Goal: Register for event/course

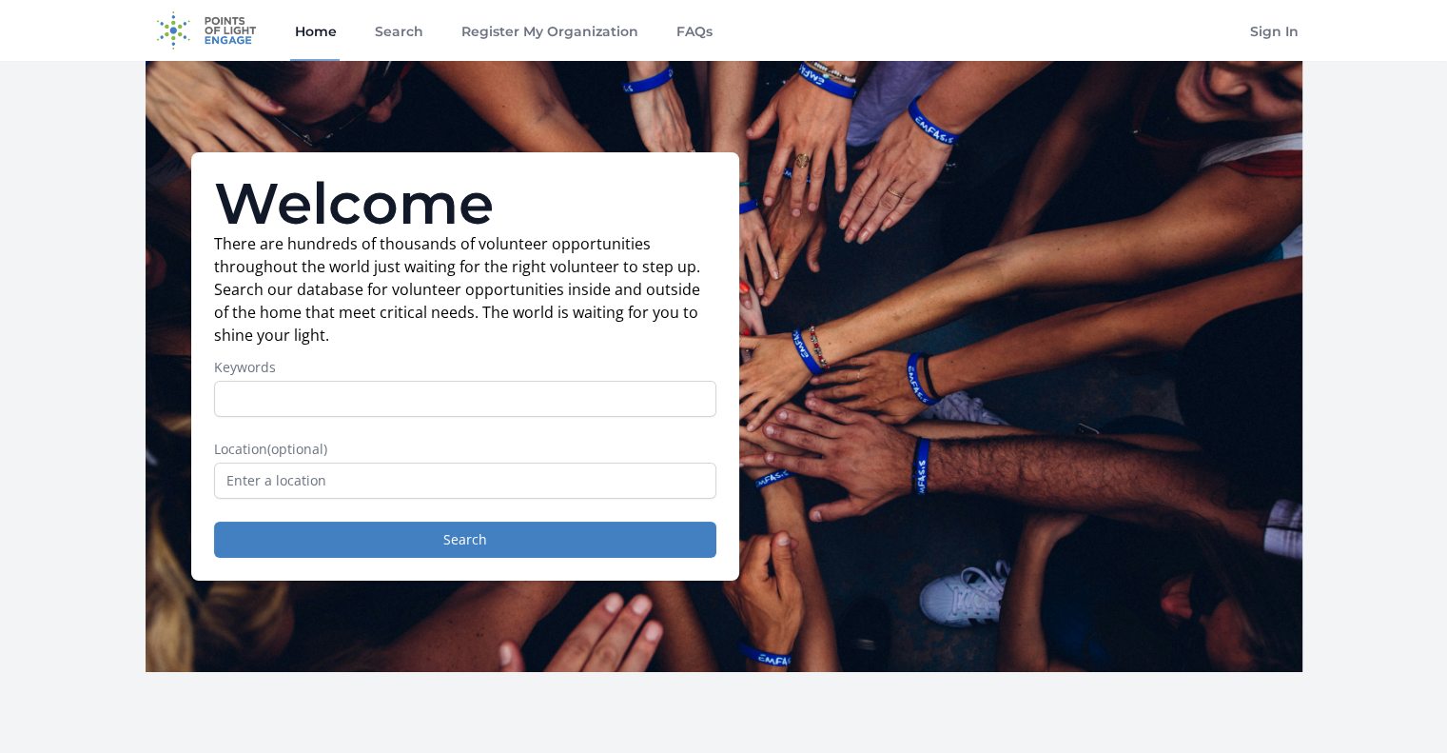
scroll to position [95, 0]
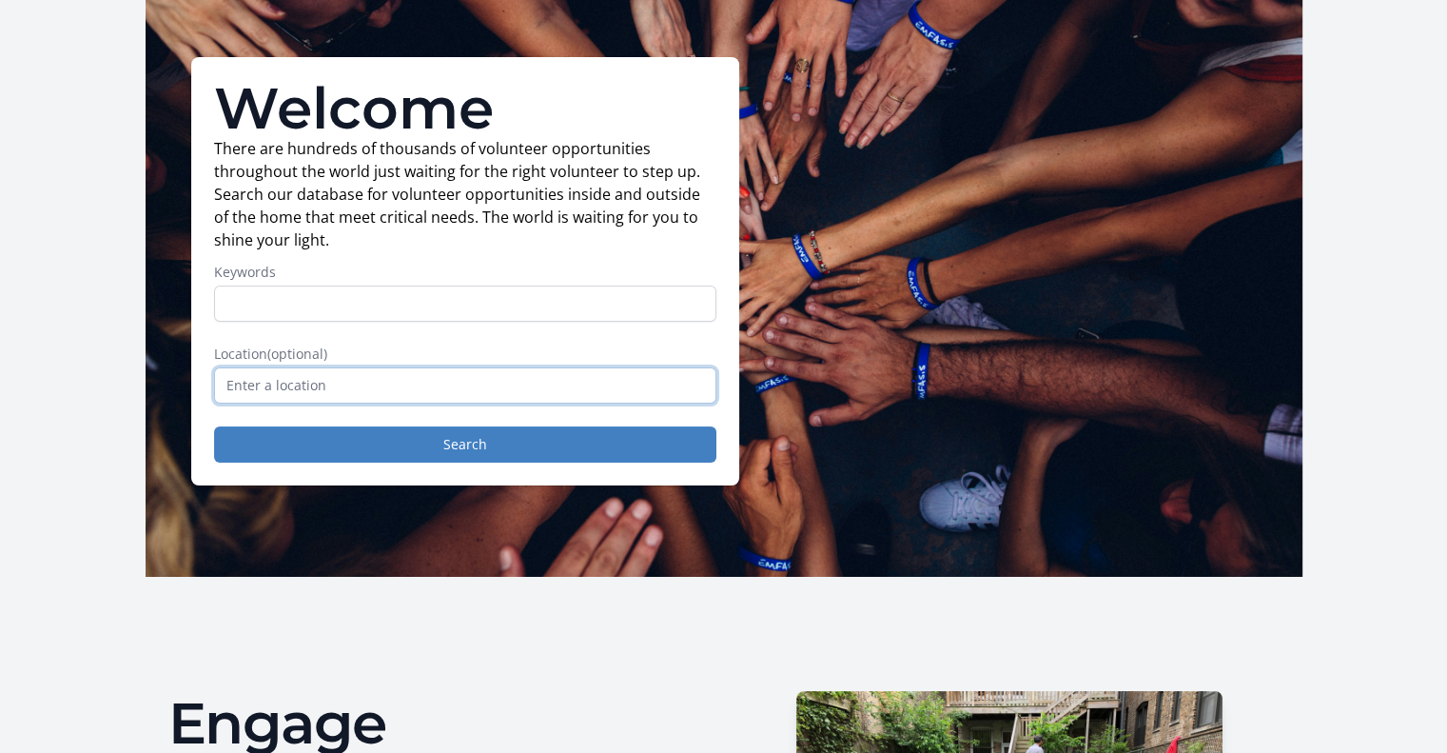
click at [401, 386] on input "text" at bounding box center [465, 385] width 502 height 36
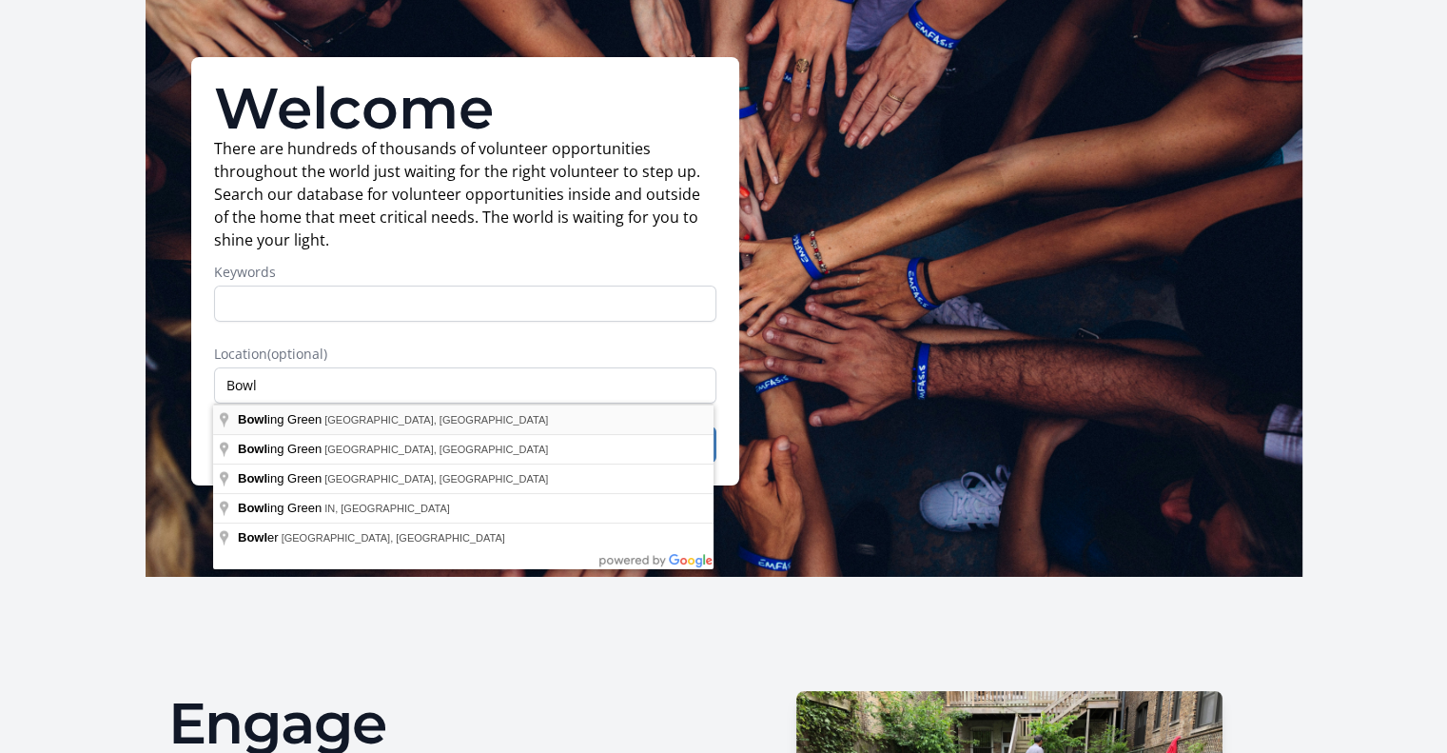
type input "[GEOGRAPHIC_DATA], [GEOGRAPHIC_DATA], [GEOGRAPHIC_DATA]"
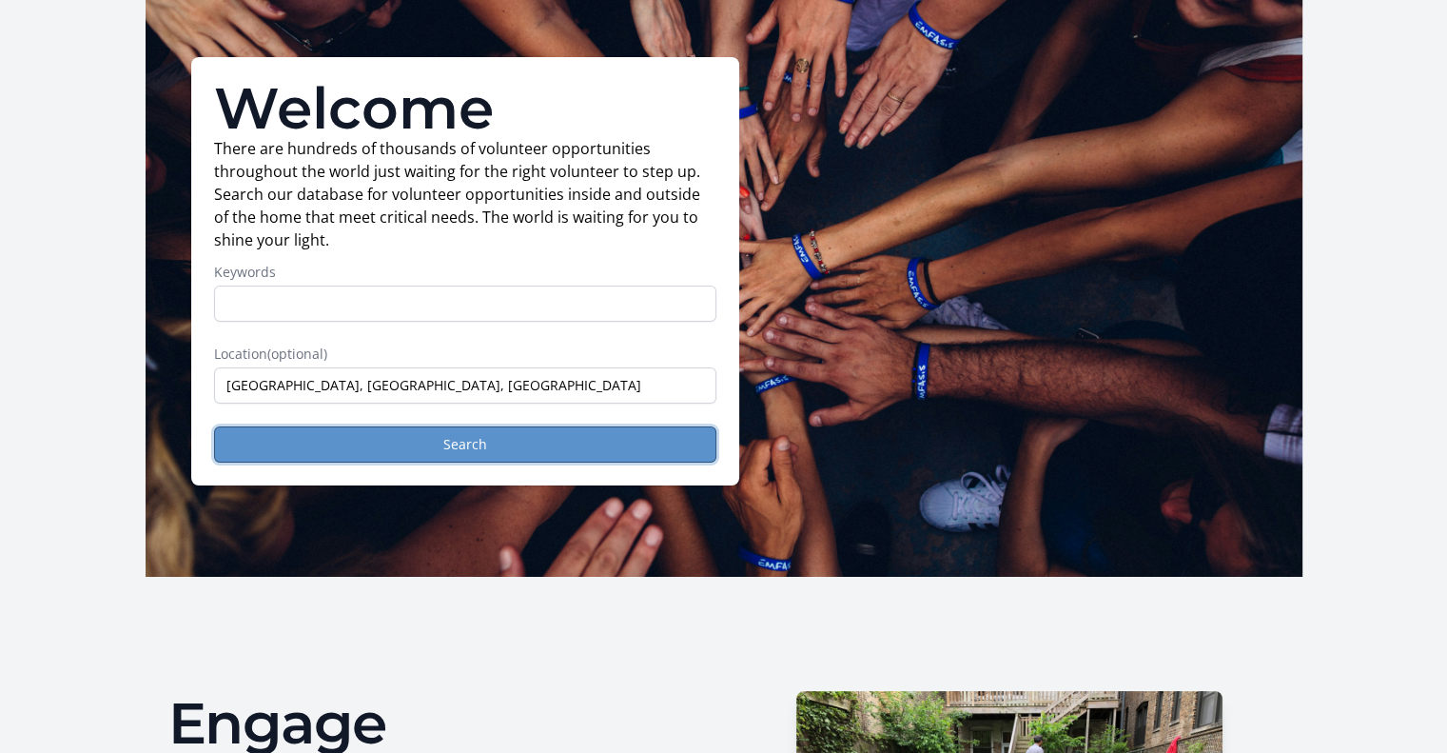
click at [381, 445] on button "Search" at bounding box center [465, 444] width 502 height 36
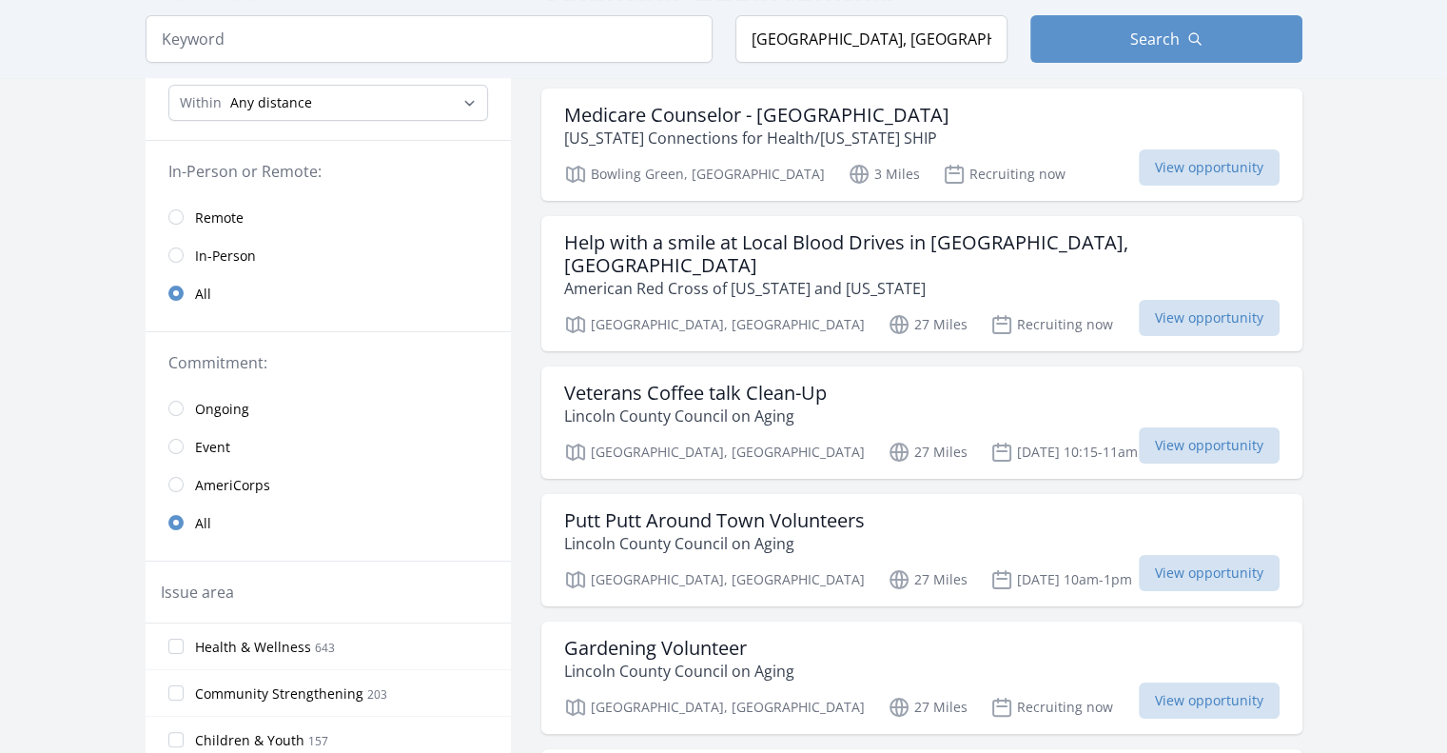
scroll to position [285, 0]
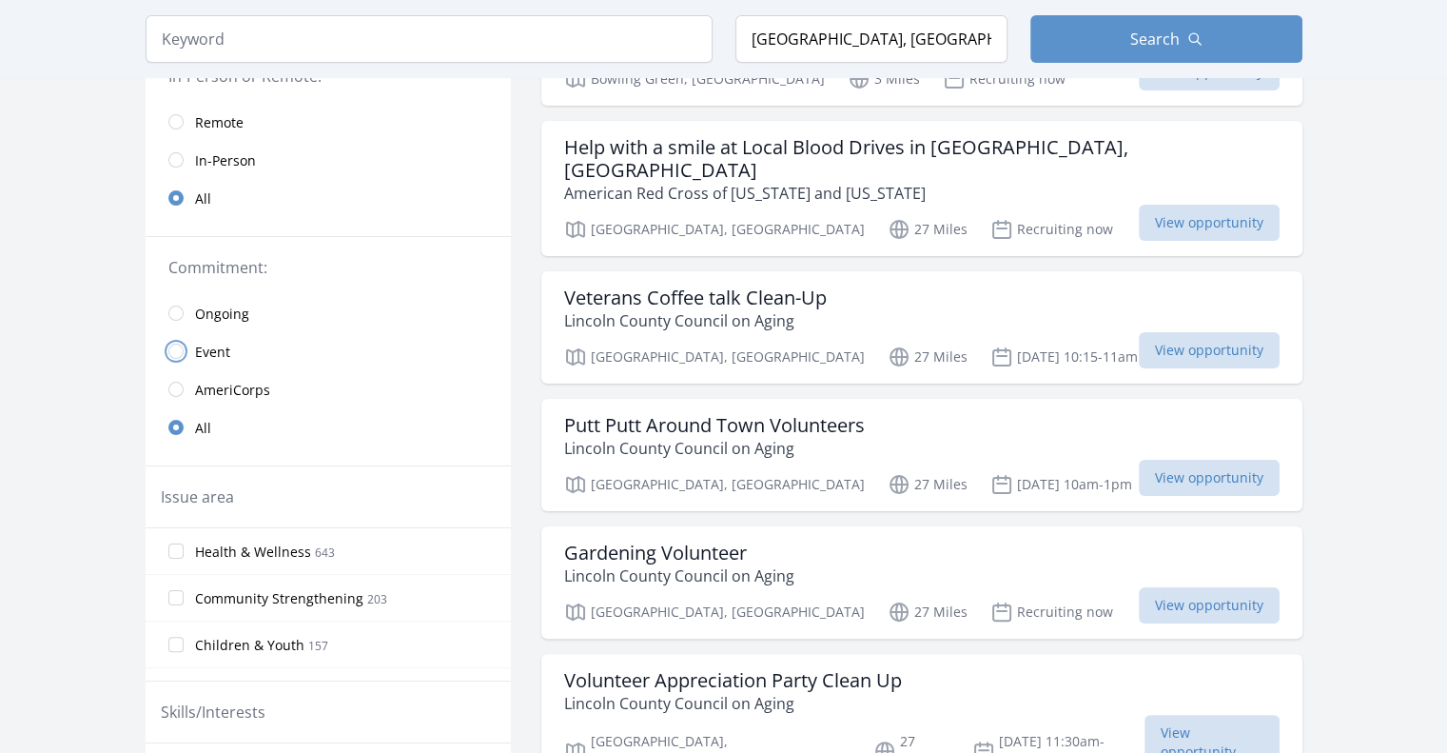
click at [168, 349] on input "radio" at bounding box center [175, 350] width 15 height 15
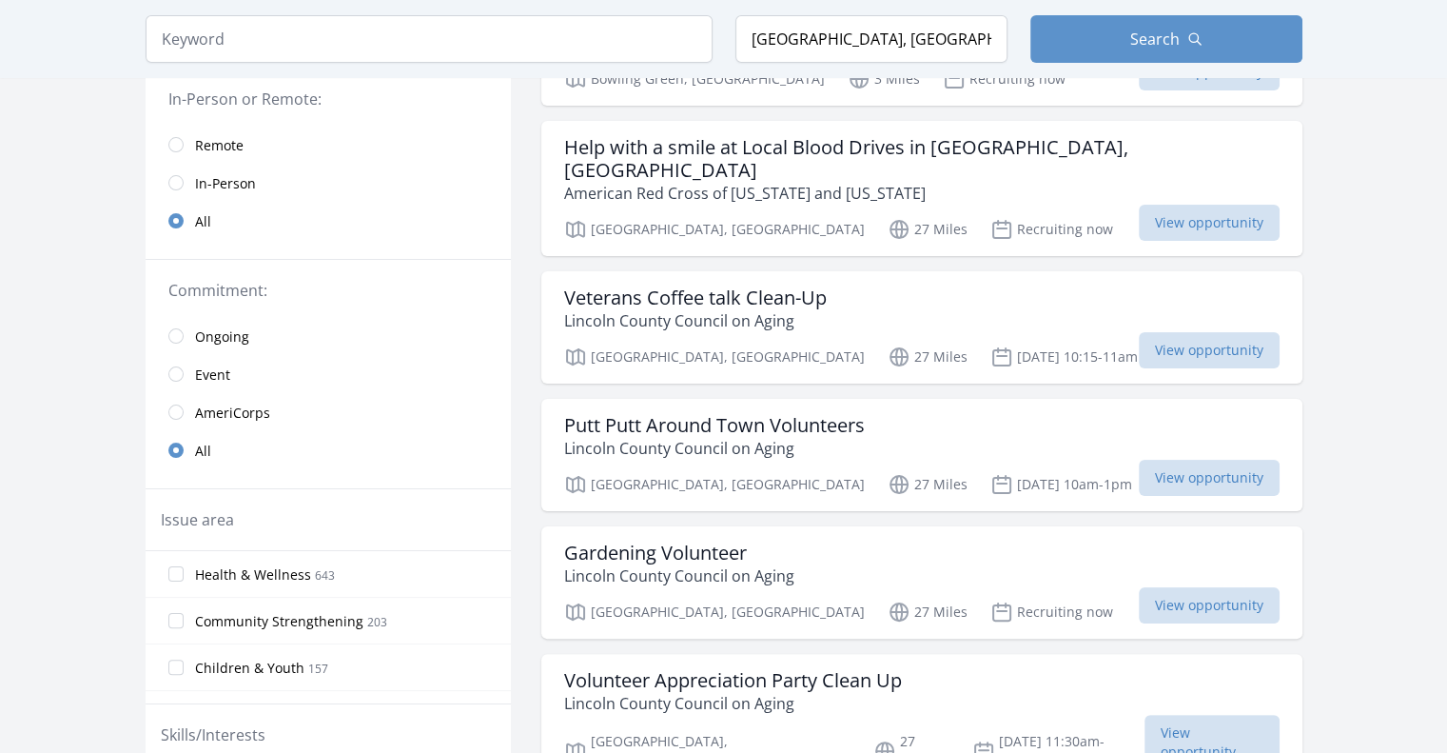
scroll to position [308, 0]
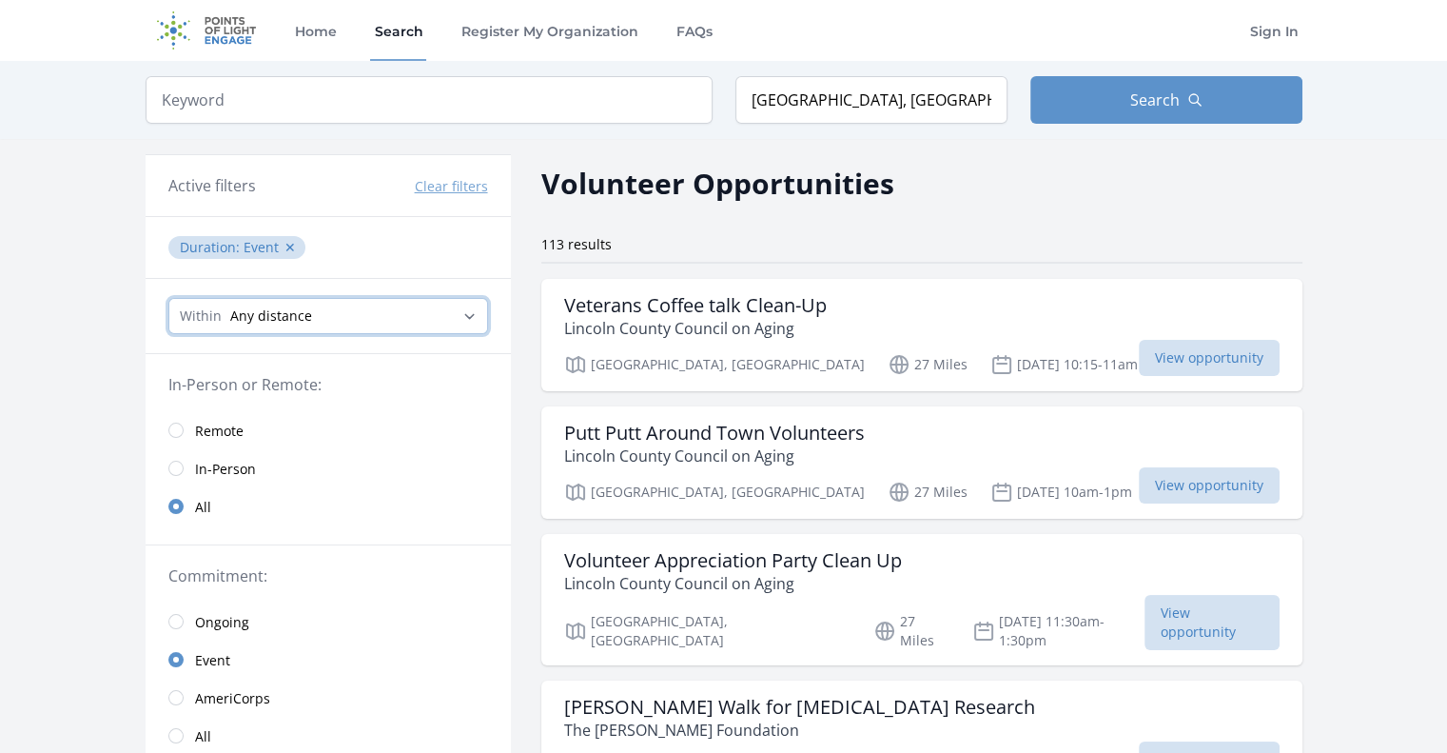
click at [209, 319] on select "Any distance , 5 Miles , 20 Miles , 50 Miles , 100 Miles" at bounding box center [328, 316] width 320 height 36
select select "32186"
click at [168, 298] on select "Any distance , 5 Miles , 20 Miles , 50 Miles , 100 Miles" at bounding box center [328, 316] width 320 height 36
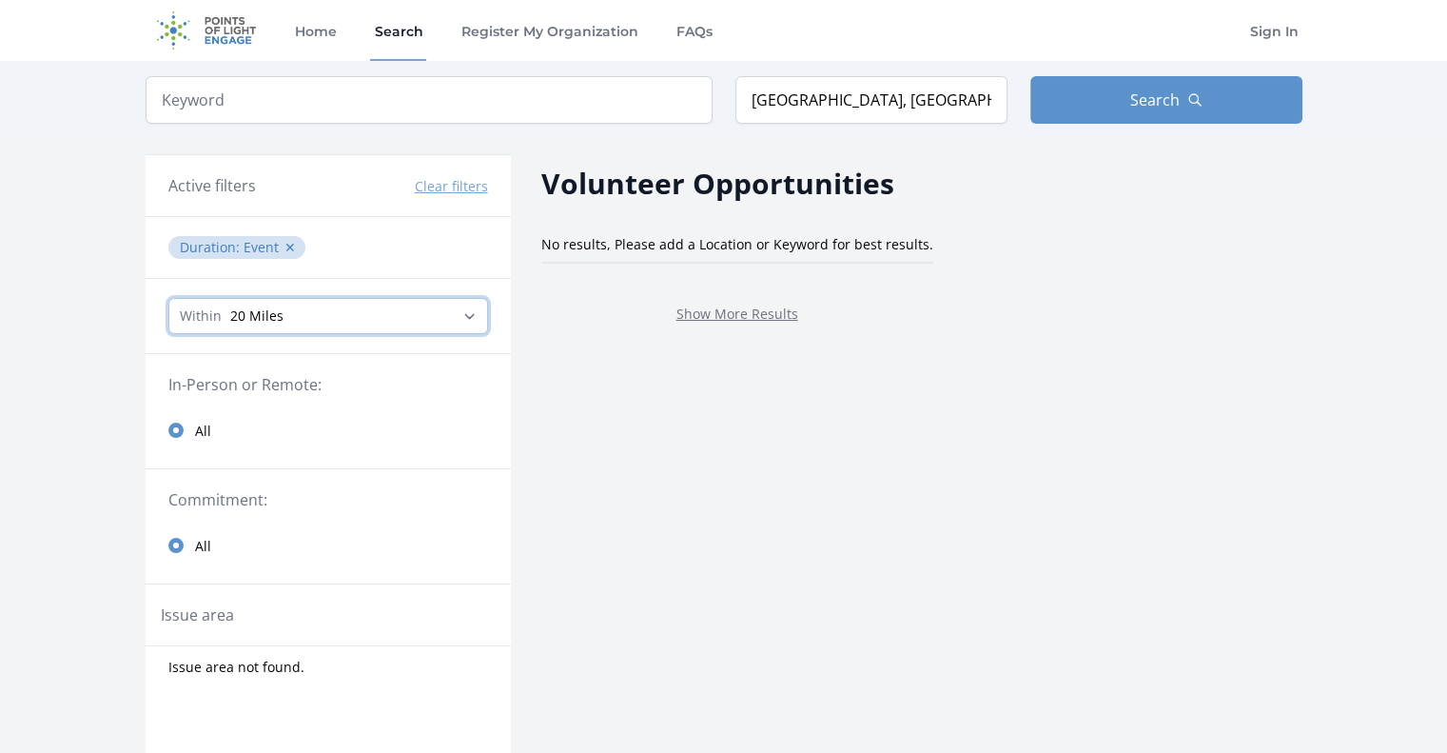
click at [342, 313] on select "Any distance , 5 Miles , 20 Miles , 50 Miles , 100 Miles" at bounding box center [328, 316] width 320 height 36
select select "80467"
click at [168, 298] on select "Any distance , 5 Miles , 20 Miles , 50 Miles , 100 Miles" at bounding box center [328, 316] width 320 height 36
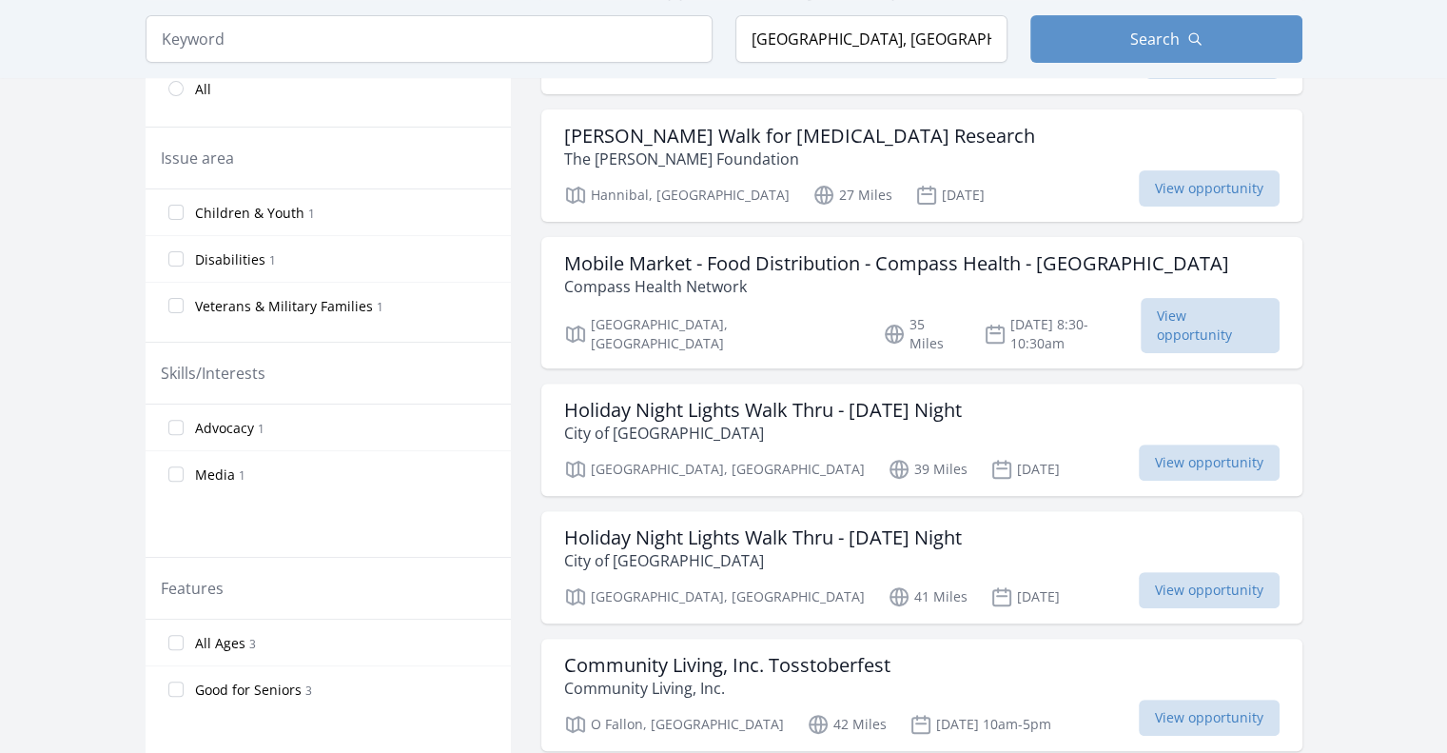
scroll to position [666, 0]
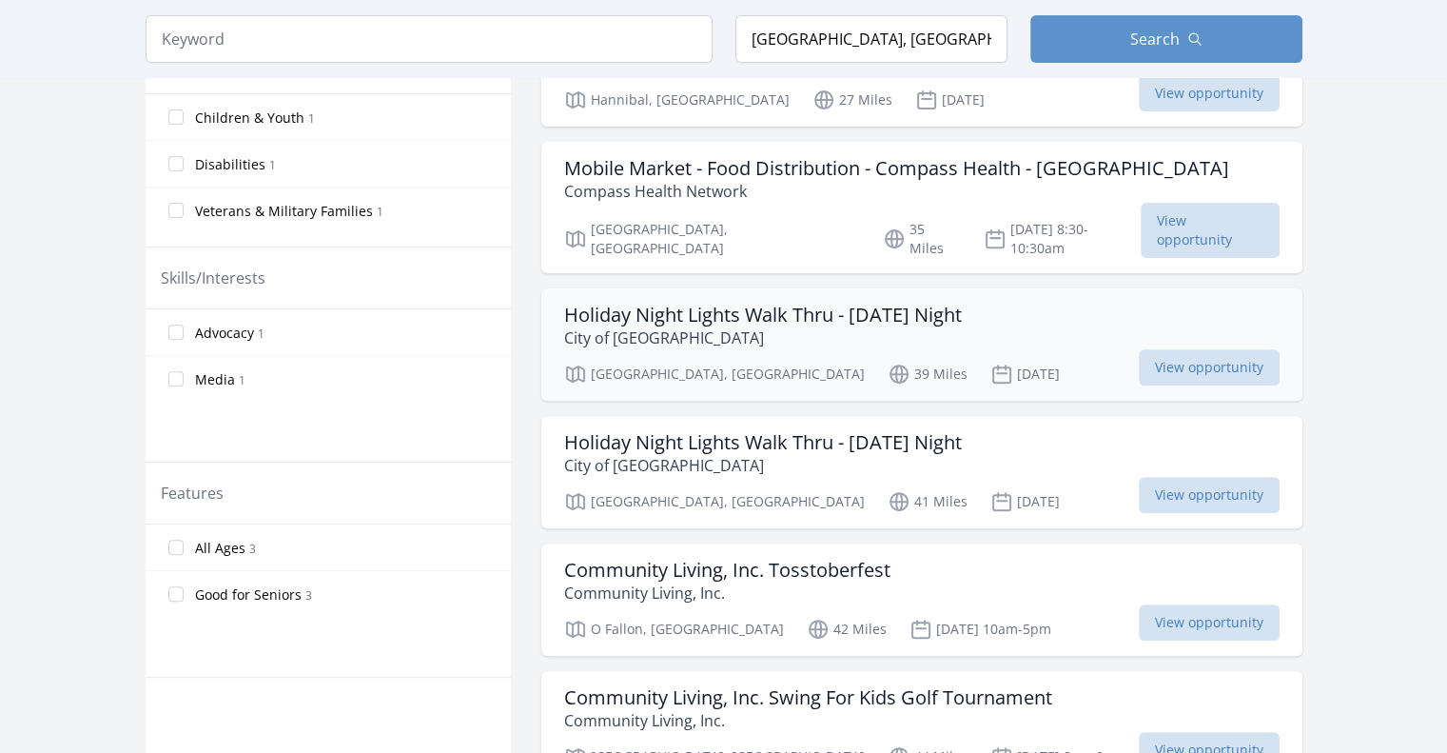
click at [645, 303] on h3 "Holiday Night Lights Walk Thru - [DATE] Night" at bounding box center [763, 314] width 398 height 23
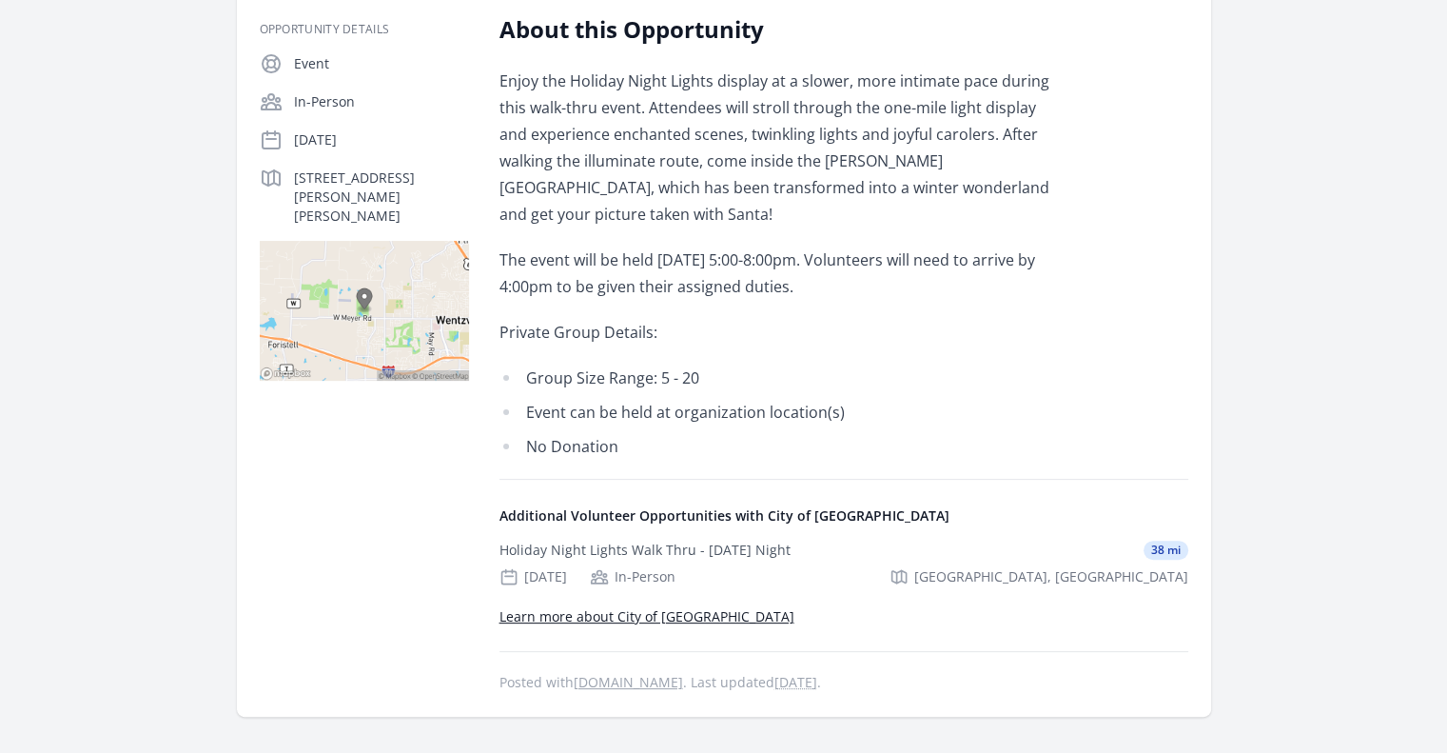
scroll to position [476, 0]
